Goal: Information Seeking & Learning: Find contact information

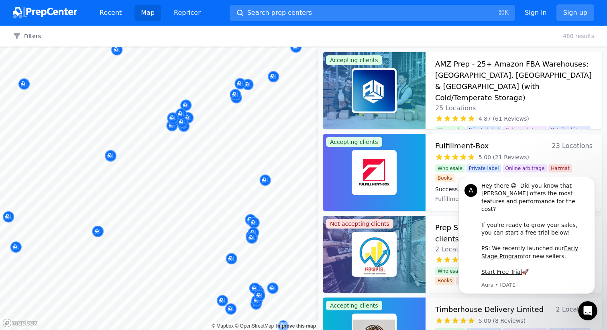
click at [194, 213] on body "Recent Map Repricer Search prep centers ⌘ K Open main menu Sign in Sign up Filt…" at bounding box center [303, 165] width 607 height 330
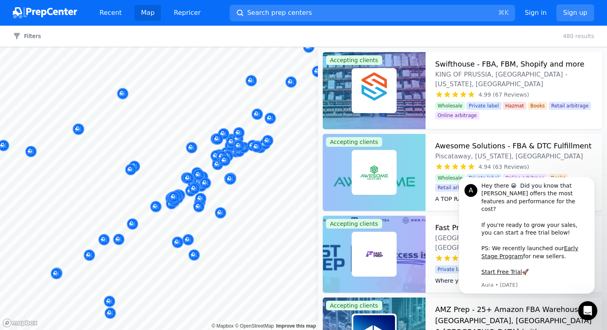
drag, startPoint x: 217, startPoint y: 184, endPoint x: 99, endPoint y: 182, distance: 118.8
click at [99, 182] on body "Recent Map Repricer Search prep centers ⌘ K Open main menu Sign in Sign up Filt…" at bounding box center [303, 165] width 607 height 330
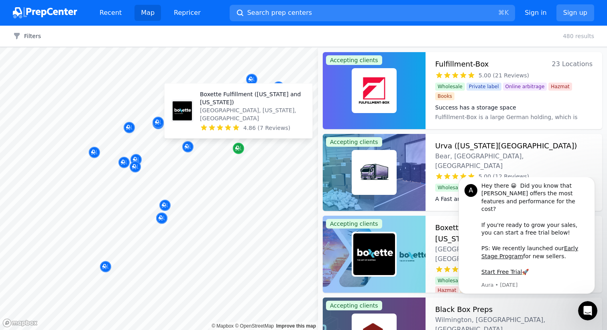
click at [235, 147] on icon "Map marker" at bounding box center [238, 148] width 6 height 8
click at [210, 106] on p "Boxette Fulfillment ([US_STATE] and [US_STATE])" at bounding box center [253, 98] width 106 height 16
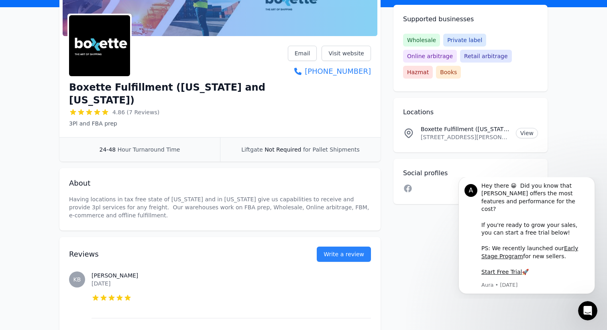
scroll to position [103, 0]
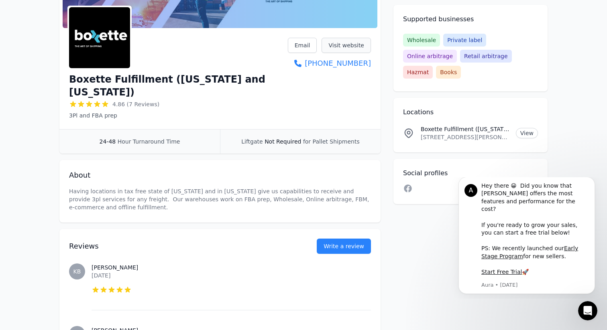
click at [339, 48] on link "Visit website" at bounding box center [345, 45] width 49 height 15
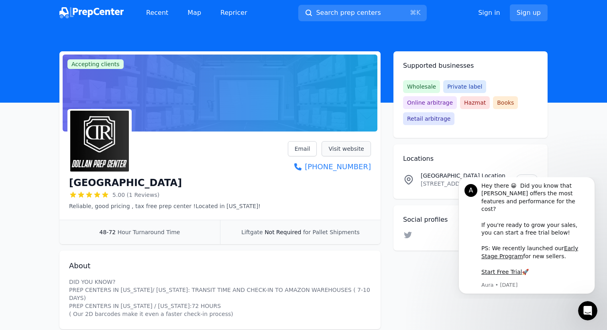
click at [344, 150] on link "Visit website" at bounding box center [345, 148] width 49 height 15
click at [473, 180] on p "101 peoples drive, Unit 2, Newark, DE, 19702, US" at bounding box center [464, 184] width 89 height 8
copy p "101 peoples drive, Unit 2, Newark, DE, 19702, US"
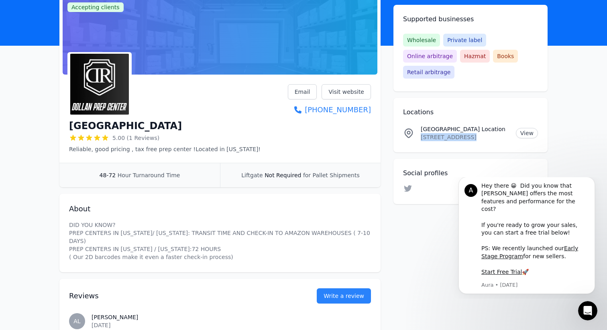
scroll to position [71, 0]
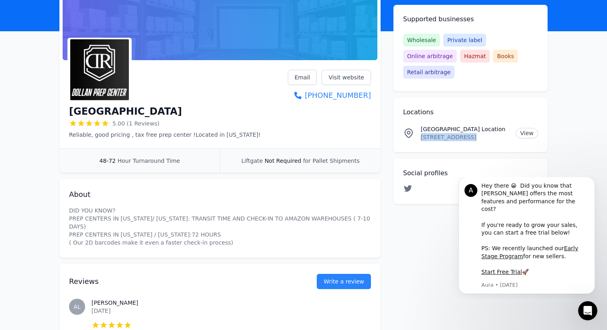
click at [408, 185] on icon at bounding box center [408, 188] width 8 height 6
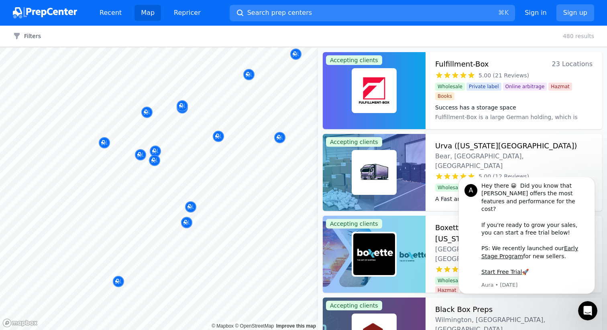
click at [155, 149] on div at bounding box center [170, 150] width 154 height 6
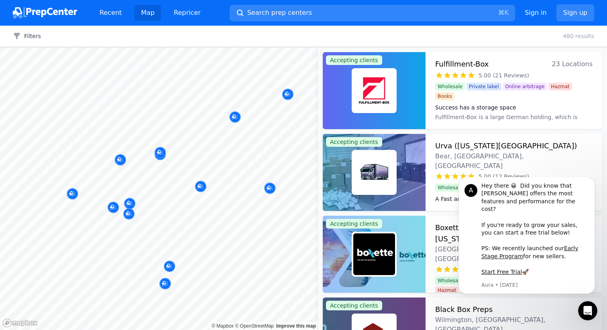
click at [246, 127] on body "Recent Map Repricer Search prep centers ⌘ K Open main menu Sign in Sign up Filt…" at bounding box center [303, 165] width 607 height 330
